Goal: Complete application form: Complete application form

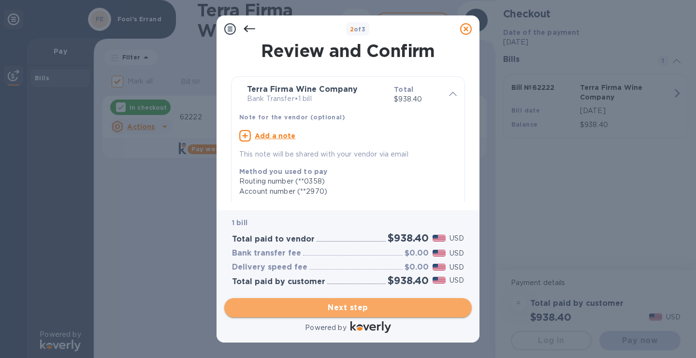
click at [377, 313] on span "Next step" at bounding box center [348, 308] width 232 height 12
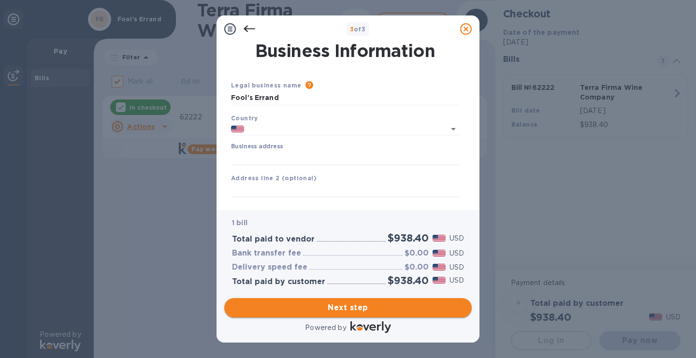
type input "[GEOGRAPHIC_DATA]"
click at [315, 158] on input "Business address" at bounding box center [345, 158] width 228 height 15
type input "[STREET_ADDRESS]"
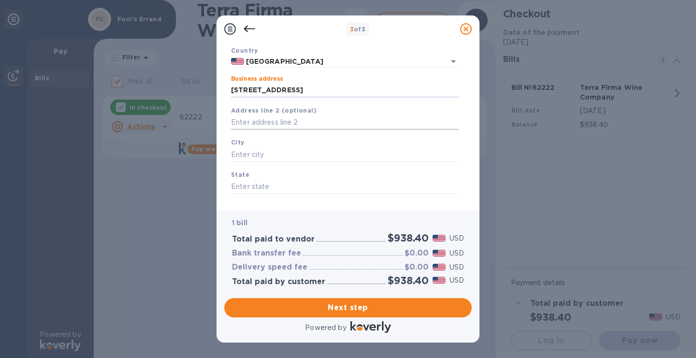
scroll to position [68, 0]
click at [295, 152] on input "text" at bounding box center [345, 154] width 228 height 15
type input "[GEOGRAPHIC_DATA]"
type input "CA"
click at [355, 304] on span "Next step" at bounding box center [348, 308] width 232 height 12
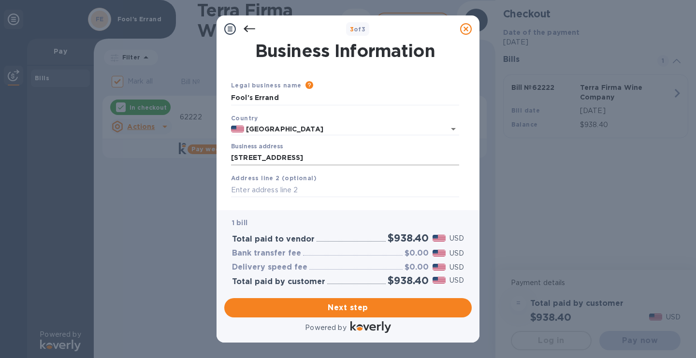
scroll to position [128, 0]
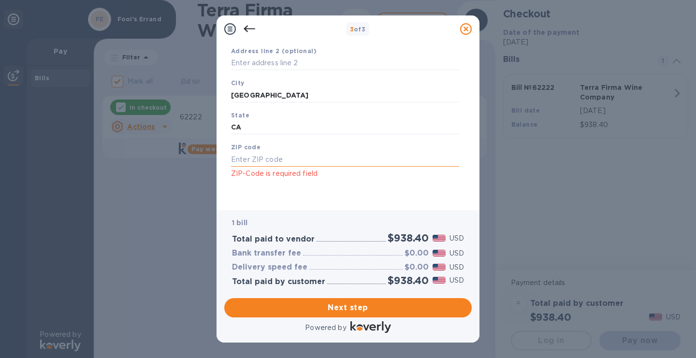
click at [300, 162] on input "text" at bounding box center [345, 159] width 228 height 15
type input "94117"
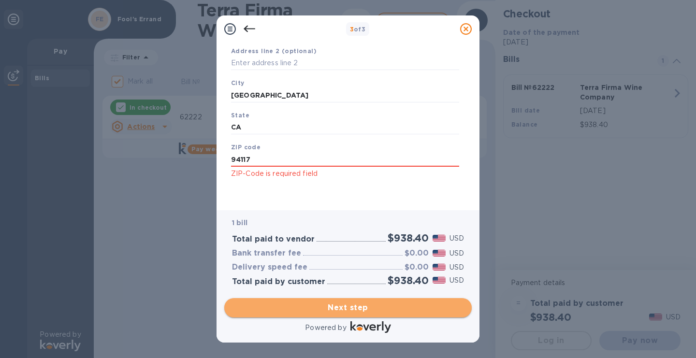
click at [352, 304] on span "Next step" at bounding box center [348, 308] width 232 height 12
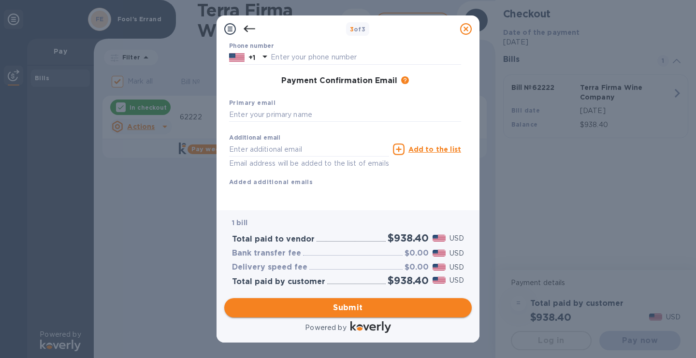
click at [356, 305] on span "Submit" at bounding box center [348, 308] width 232 height 12
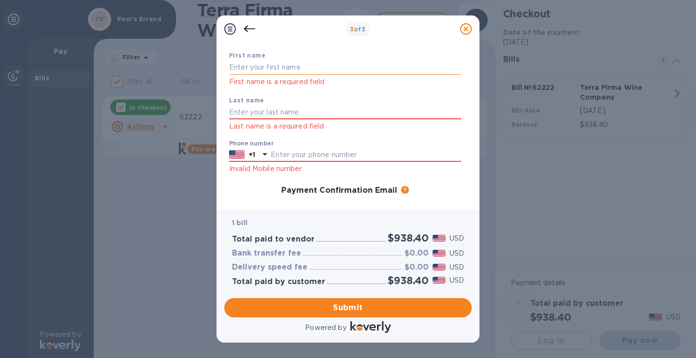
scroll to position [0, 0]
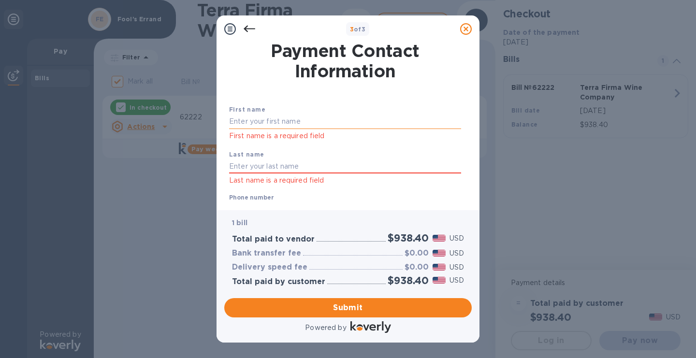
click at [281, 123] on input "text" at bounding box center [345, 122] width 232 height 15
type input "[PERSON_NAME]"
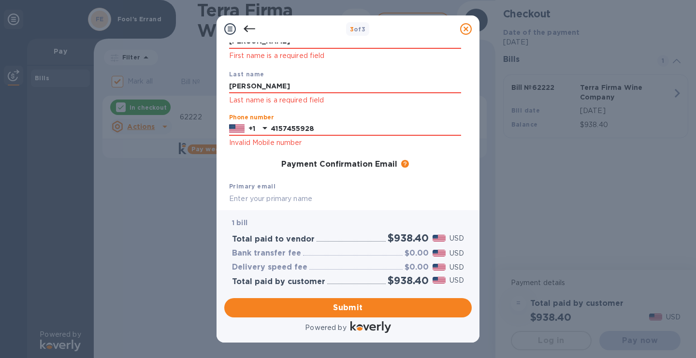
scroll to position [168, 0]
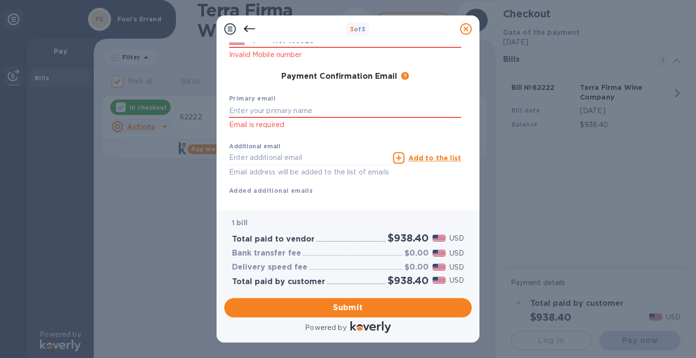
type input "4157455928"
click at [265, 101] on b "Primary email" at bounding box center [252, 98] width 46 height 7
click at [265, 109] on input "text" at bounding box center [345, 110] width 232 height 15
type input "[PERSON_NAME][EMAIL_ADDRESS][DOMAIN_NAME]"
click at [345, 311] on span "Submit" at bounding box center [348, 308] width 232 height 12
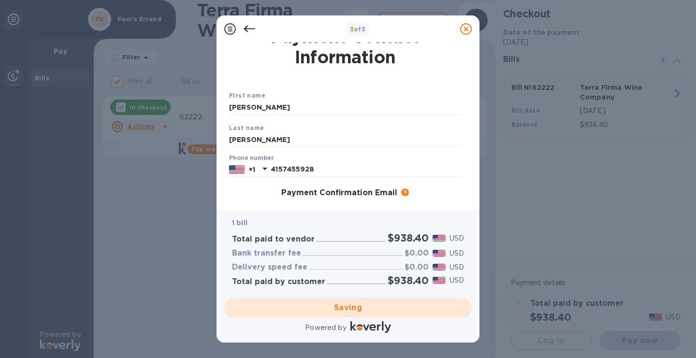
scroll to position [0, 0]
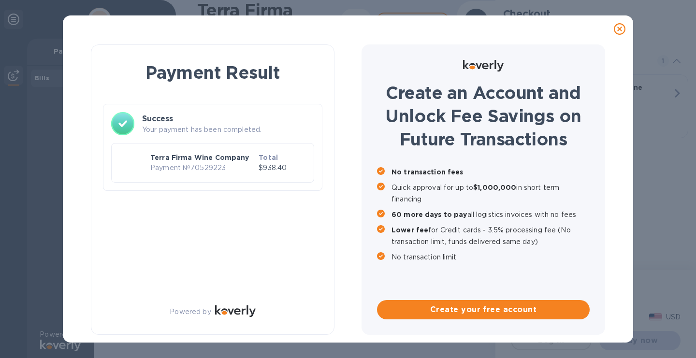
checkbox input "false"
